Goal: Information Seeking & Learning: Learn about a topic

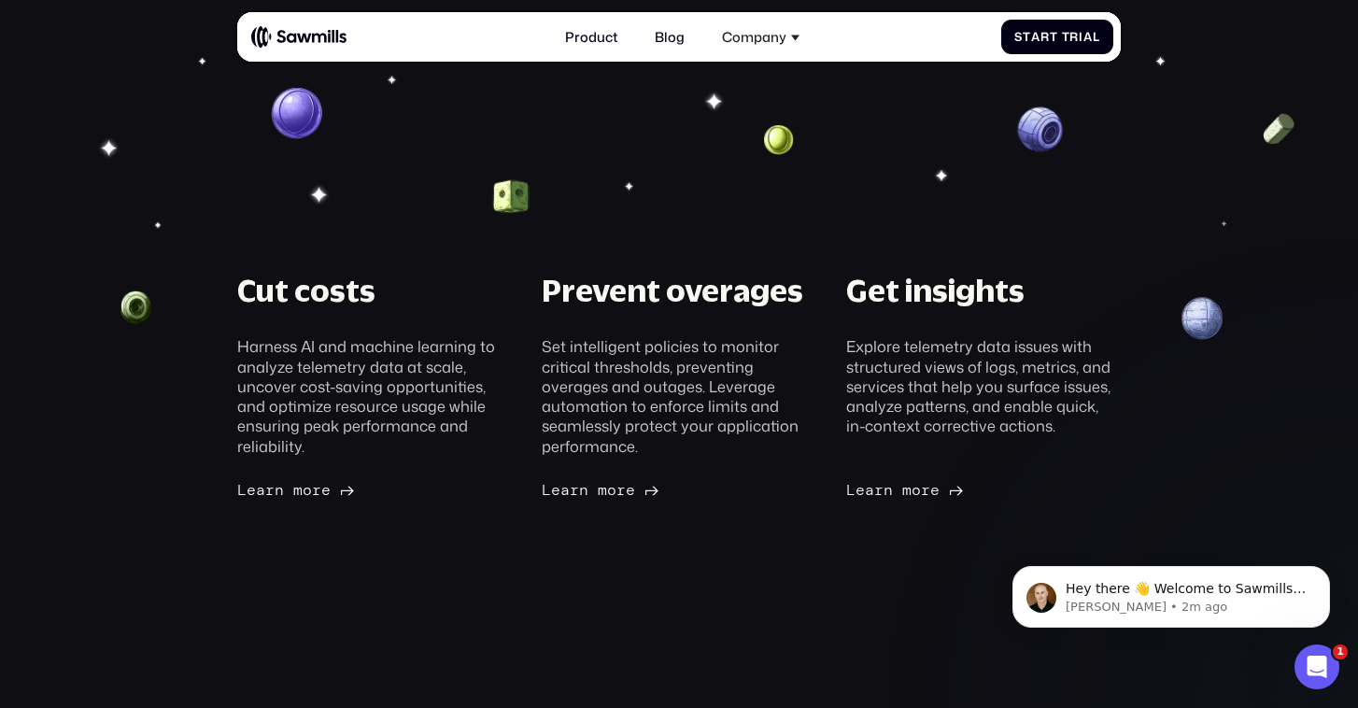
click at [364, 390] on div "Harness AI and machine learning to analyze telemetry data at scale, uncover cos…" at bounding box center [374, 396] width 274 height 120
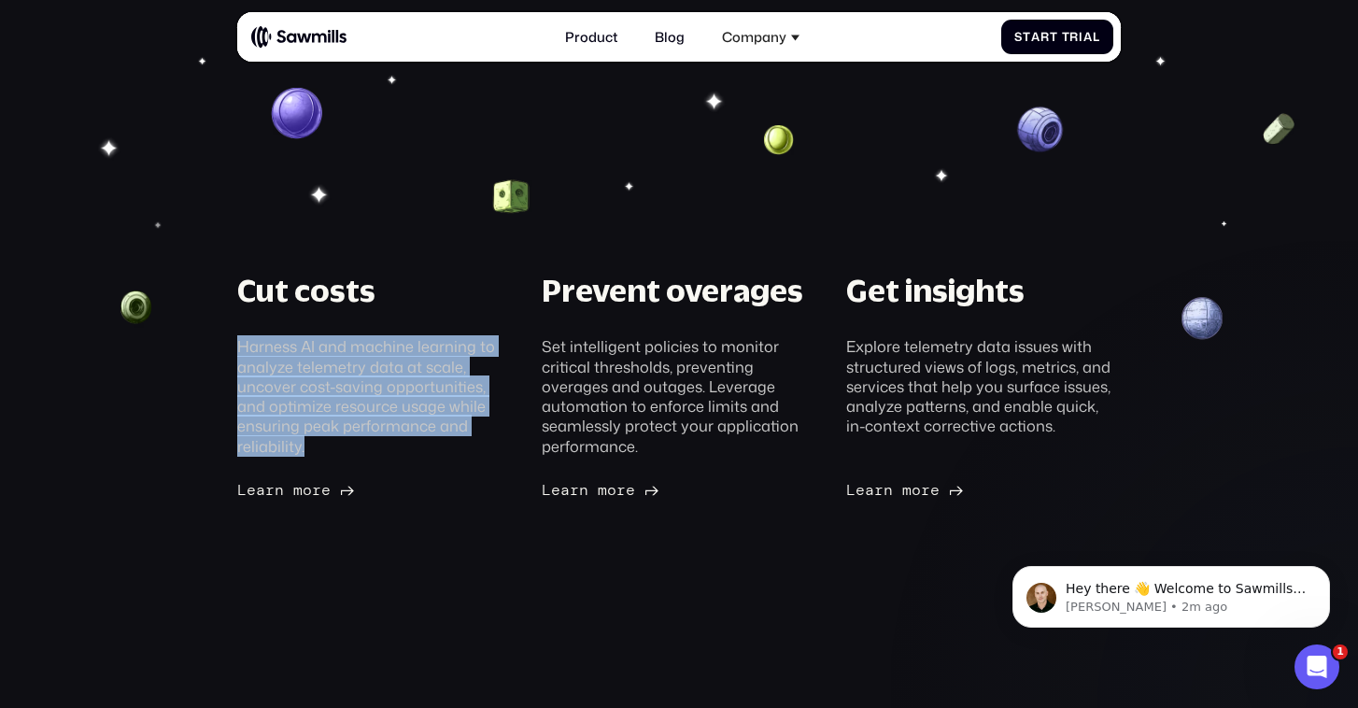
click at [364, 390] on div "Harness AI and machine learning to analyze telemetry data at scale, uncover cos…" at bounding box center [374, 396] width 274 height 120
click at [290, 351] on div "Harness AI and machine learning to analyze telemetry data at scale, uncover cos…" at bounding box center [374, 396] width 274 height 120
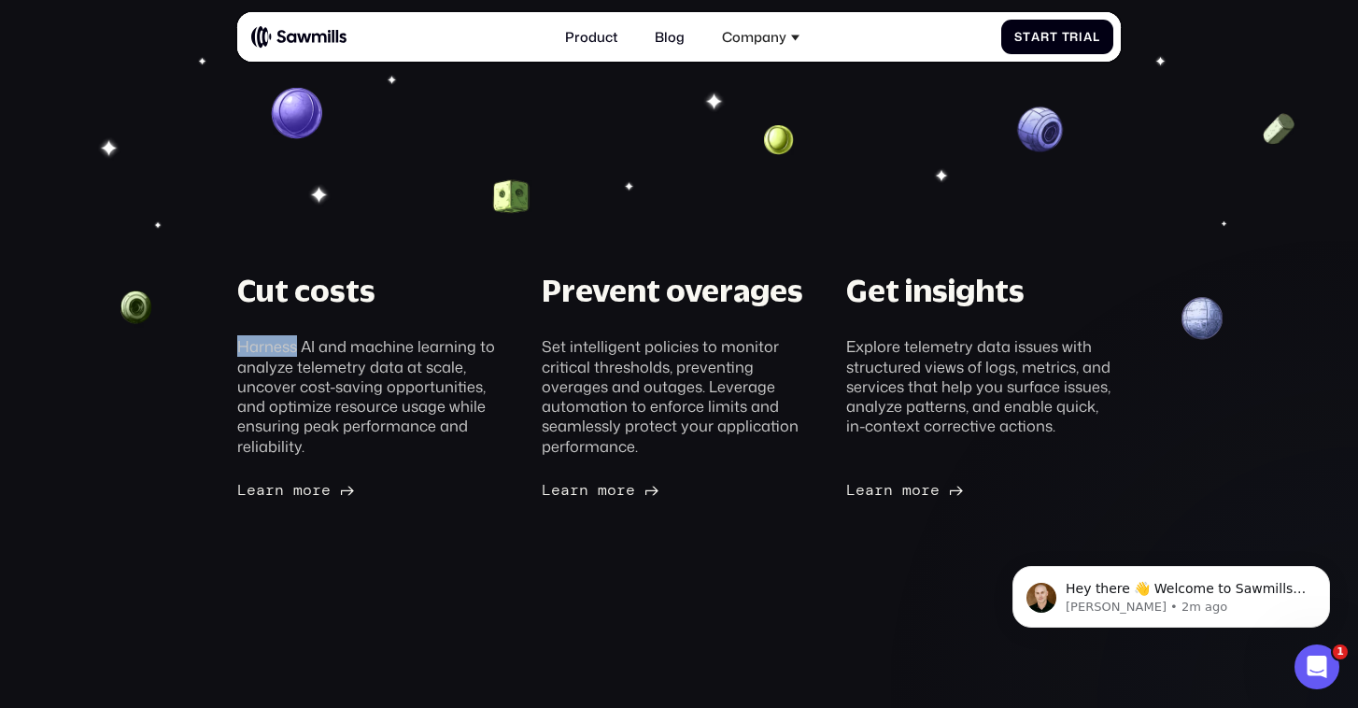
click at [290, 351] on div "Harness AI and machine learning to analyze telemetry data at scale, uncover cos…" at bounding box center [374, 396] width 274 height 120
click at [897, 488] on span at bounding box center [897, 490] width 9 height 19
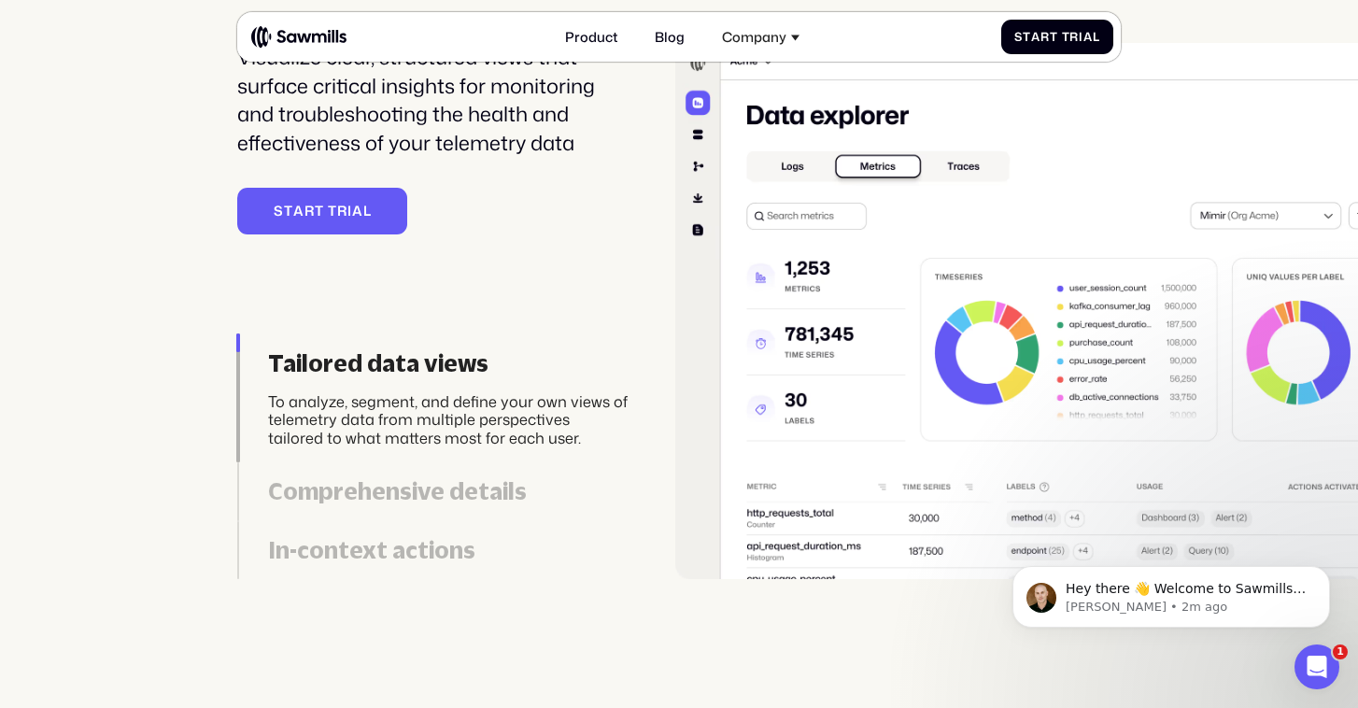
scroll to position [3897, 0]
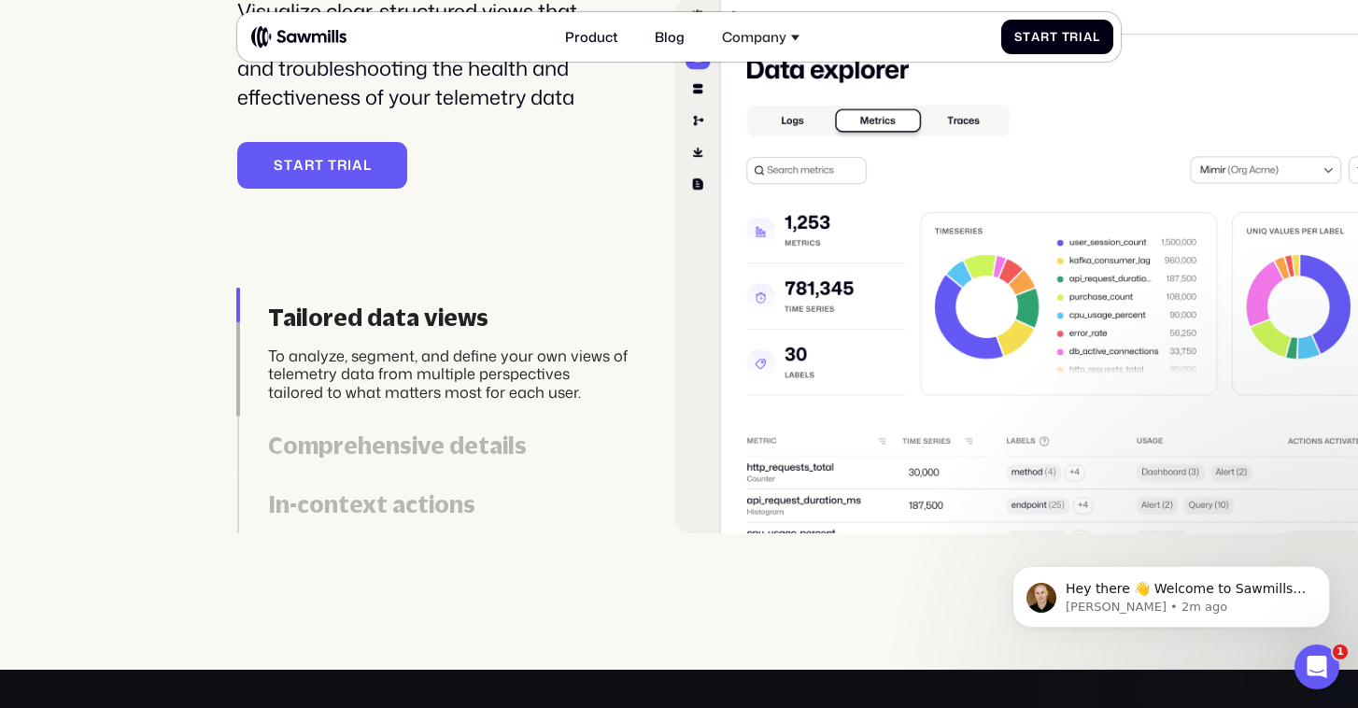
click at [345, 371] on div "To analyze, segment, and define your own views of telemetry data from multiple …" at bounding box center [448, 374] width 360 height 55
click at [352, 425] on link "Comprehensive details Display key insights such as emerging log patterns, total…" at bounding box center [432, 446] width 390 height 59
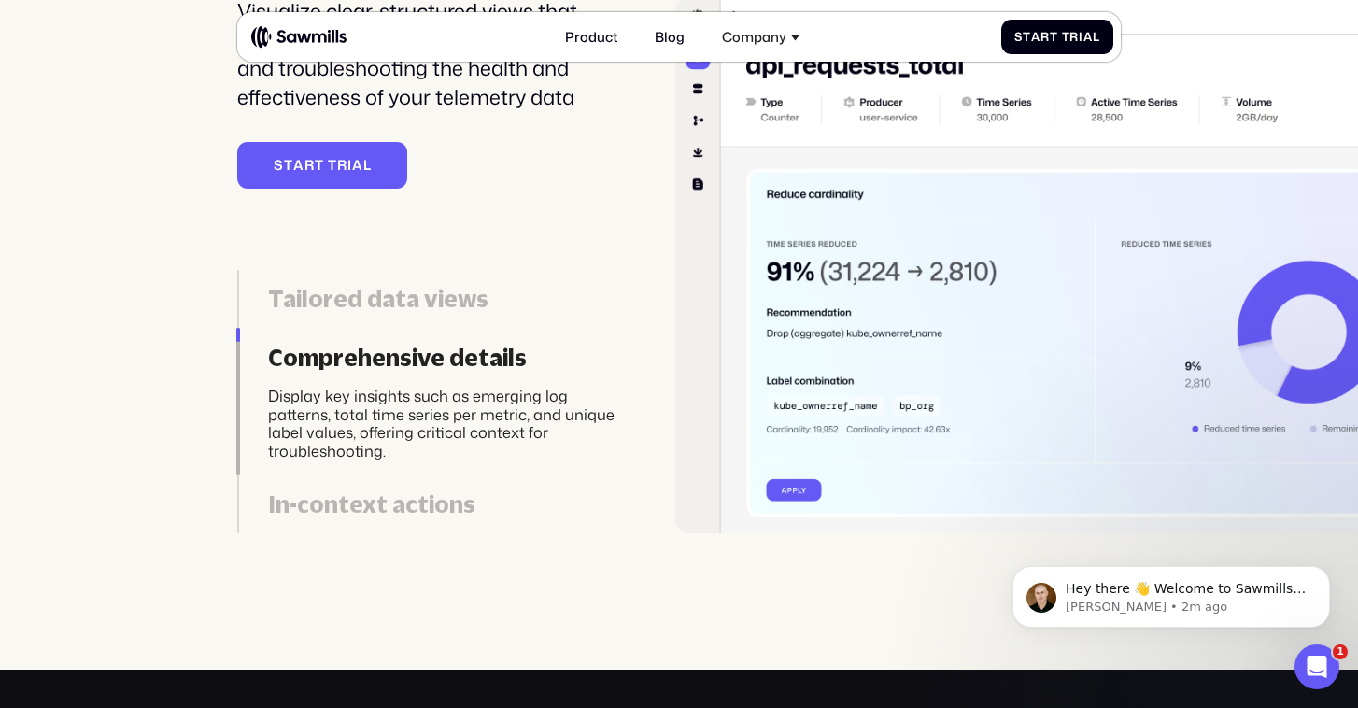
click at [374, 499] on div "In-context actions" at bounding box center [448, 504] width 360 height 28
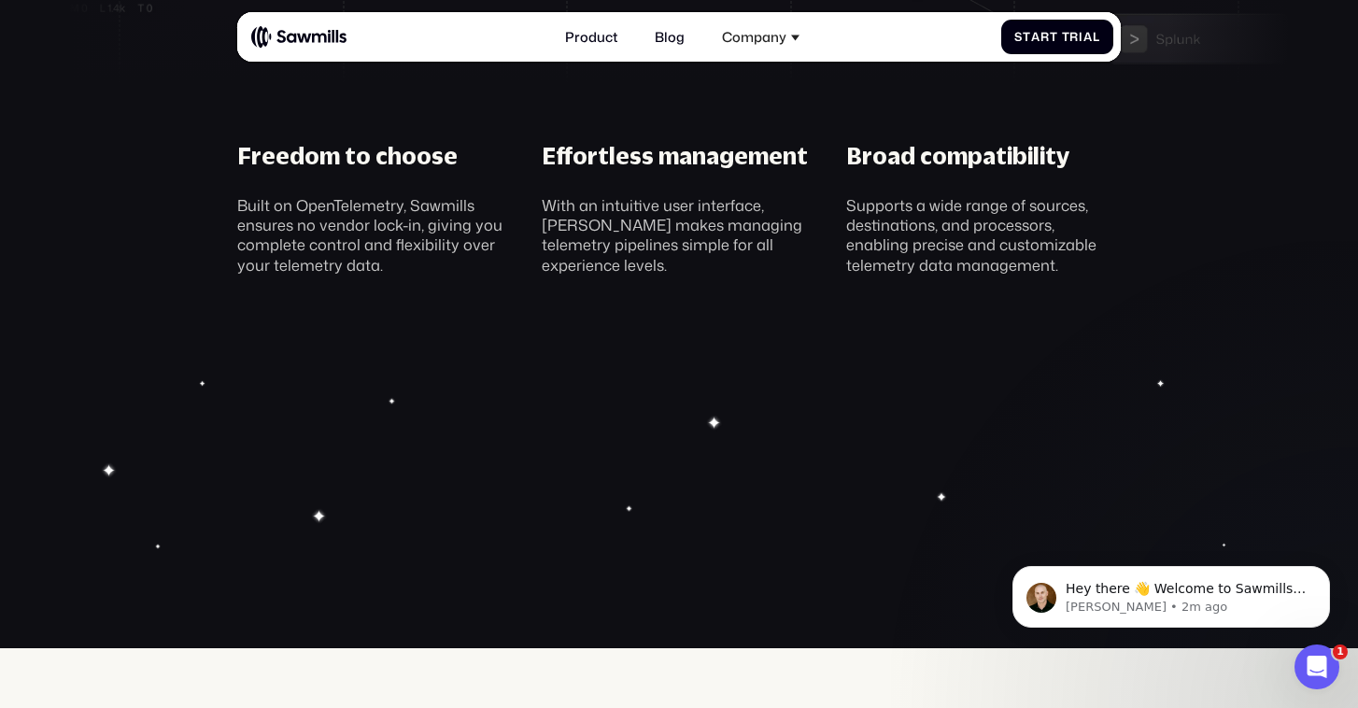
scroll to position [5561, 0]
